Goal: Browse casually

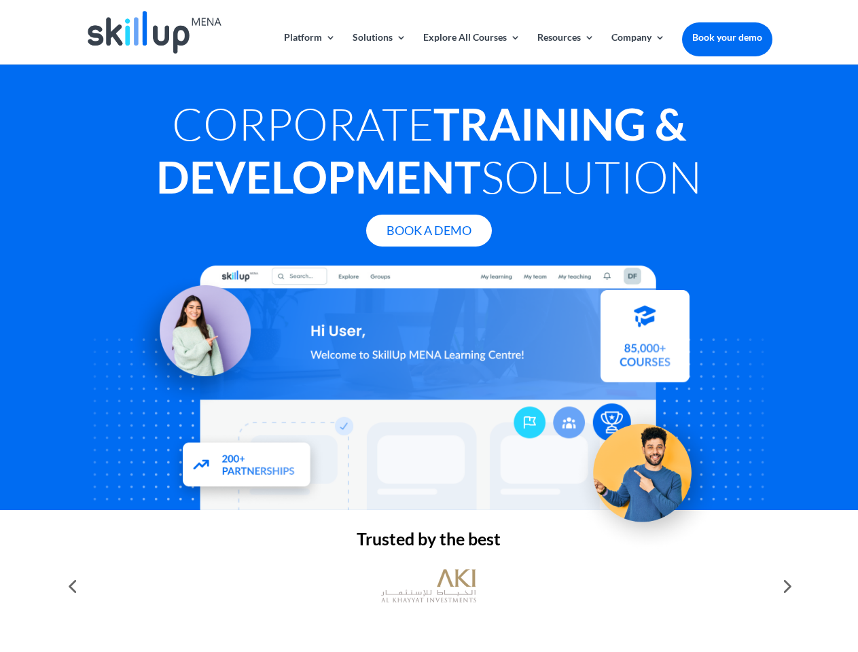
click at [429, 326] on div at bounding box center [429, 388] width 686 height 245
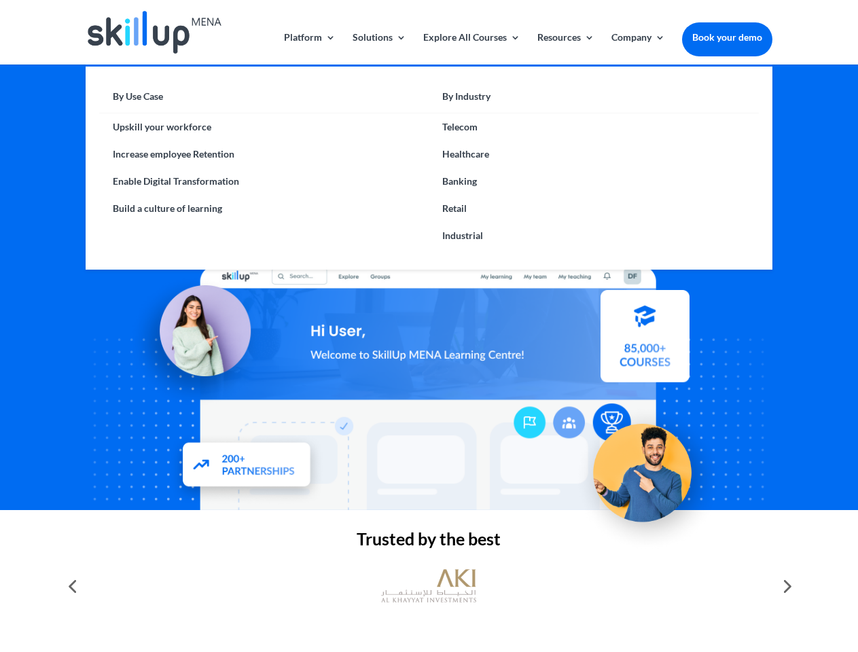
click at [378, 48] on link "Solutions" at bounding box center [379, 49] width 54 height 32
click at [471, 48] on link "Explore All Courses" at bounding box center [471, 49] width 97 height 32
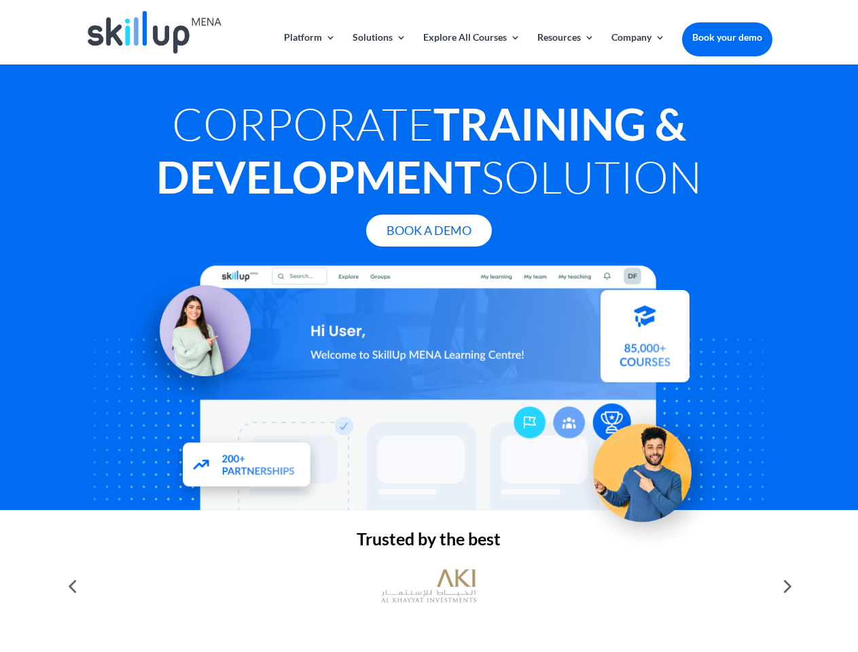
click at [564, 48] on link "Resources" at bounding box center [565, 49] width 57 height 32
click at [638, 48] on link "Company" at bounding box center [638, 49] width 54 height 32
click at [429, 586] on img at bounding box center [428, 586] width 95 height 48
